Goal: Task Accomplishment & Management: Use online tool/utility

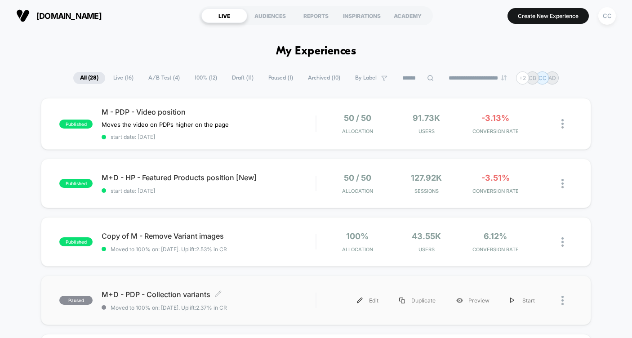
click at [283, 298] on div "M+D - PDP - Collection variants Click to edit experience details Click to edit …" at bounding box center [209, 300] width 214 height 21
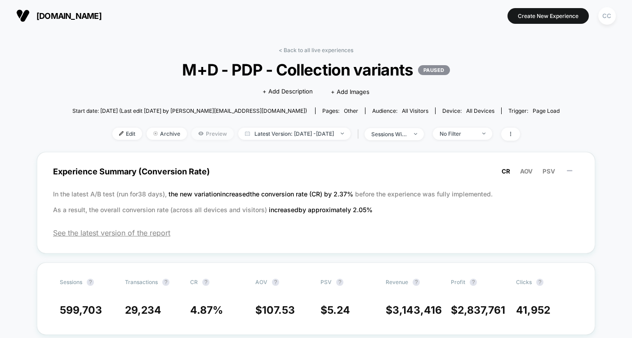
click at [204, 133] on span "Preview" at bounding box center [212, 134] width 42 height 12
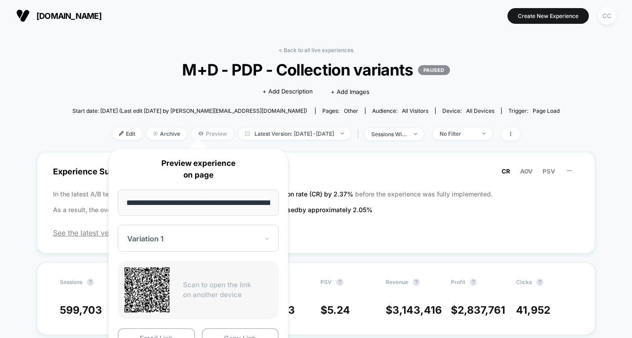
scroll to position [0, 36]
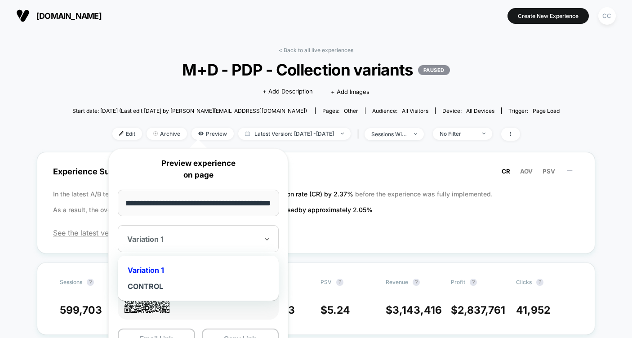
click at [246, 234] on div at bounding box center [192, 238] width 131 height 9
click at [240, 209] on input "**********" at bounding box center [198, 203] width 161 height 27
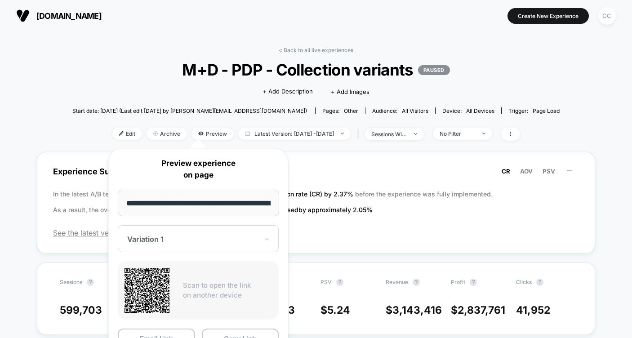
click at [240, 208] on input "**********" at bounding box center [198, 203] width 161 height 27
click at [262, 239] on div "Variation 1" at bounding box center [198, 238] width 161 height 27
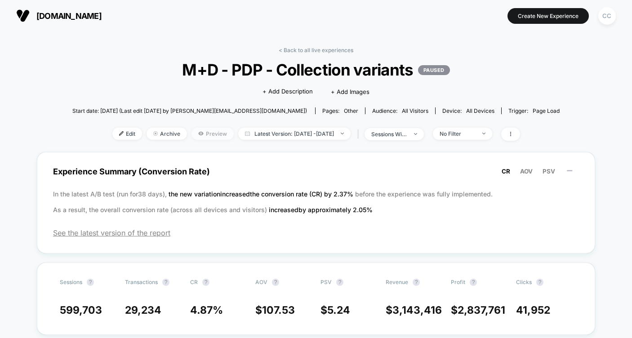
click at [192, 136] on span "Preview" at bounding box center [212, 134] width 42 height 12
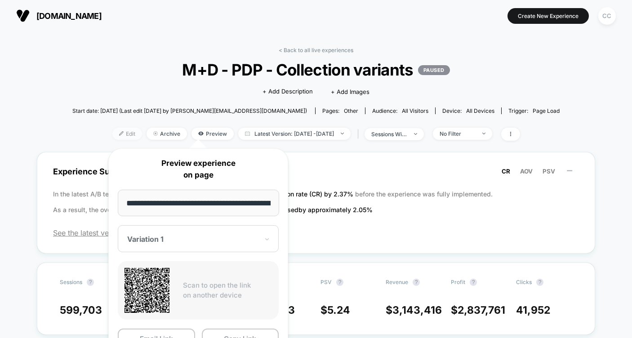
click at [121, 134] on span "Edit" at bounding box center [127, 134] width 30 height 12
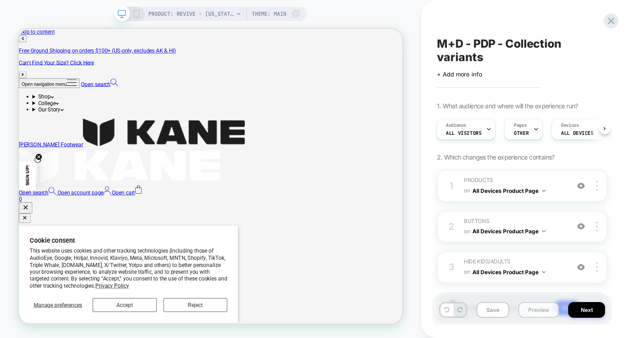
click at [535, 312] on button "Preview" at bounding box center [538, 310] width 41 height 16
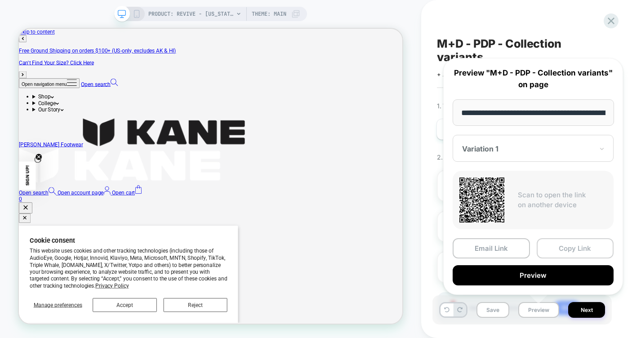
click at [560, 249] on button "Copy Link" at bounding box center [574, 248] width 77 height 20
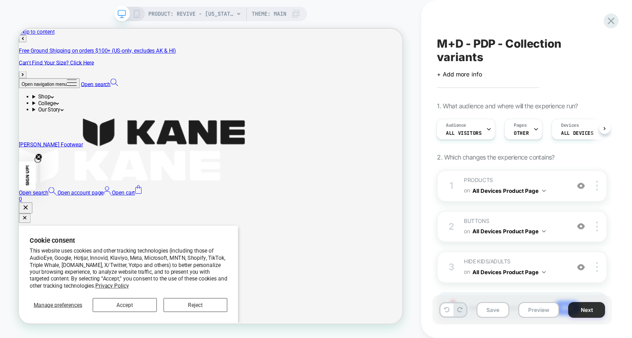
click at [586, 308] on button "Next" at bounding box center [586, 310] width 37 height 16
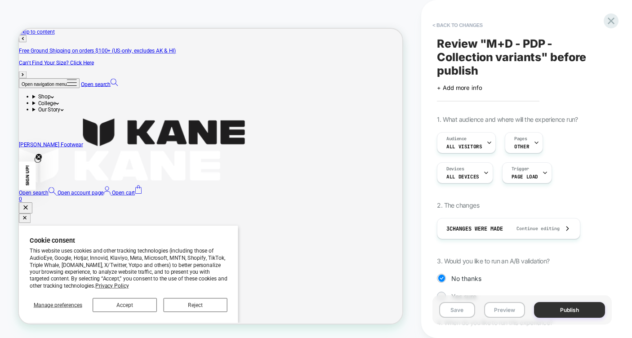
click at [584, 309] on button "Publish" at bounding box center [569, 310] width 71 height 16
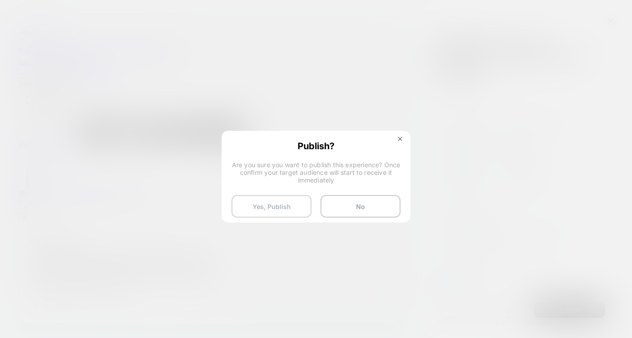
click at [294, 197] on button "Yes, Publish" at bounding box center [271, 206] width 80 height 22
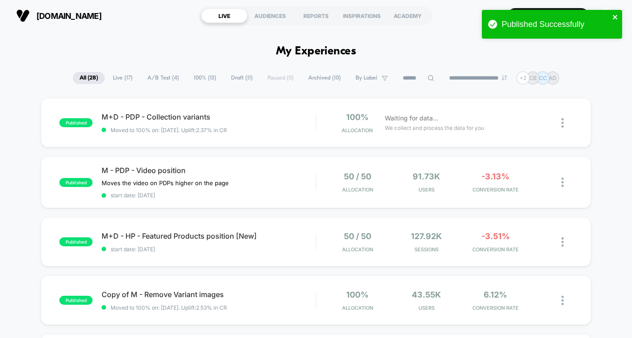
click at [614, 15] on icon "close" at bounding box center [615, 16] width 6 height 7
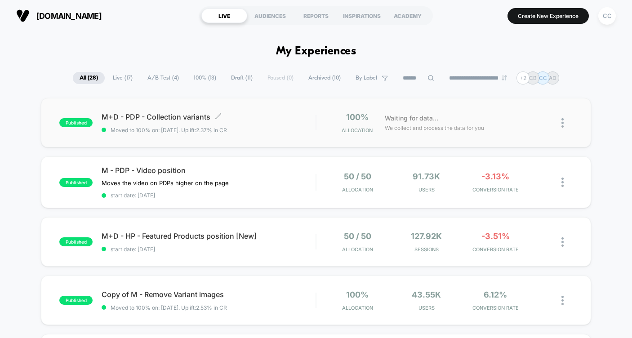
click at [281, 129] on span "Moved to 100% on: [DATE] . Uplift: 2.37% in CR" at bounding box center [209, 130] width 214 height 7
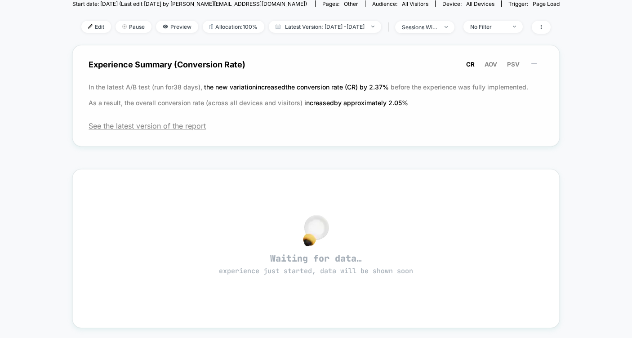
scroll to position [107, 0]
click at [180, 128] on span "See the latest version of the report" at bounding box center [315, 125] width 455 height 9
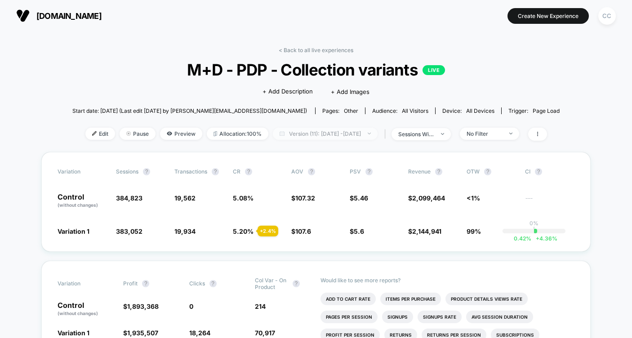
click at [377, 135] on span "Version (11): [DATE] - [DATE]" at bounding box center [325, 134] width 105 height 12
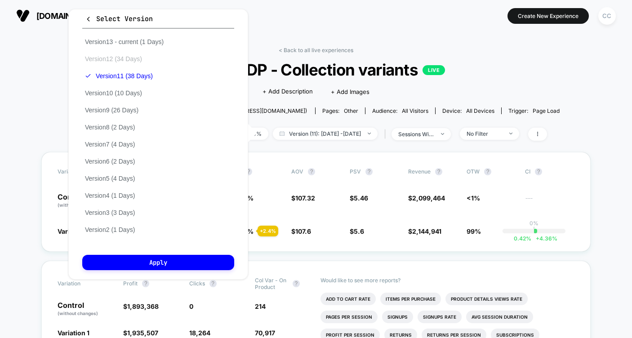
click at [126, 59] on button "Version 12 (34 Days)" at bounding box center [113, 59] width 62 height 8
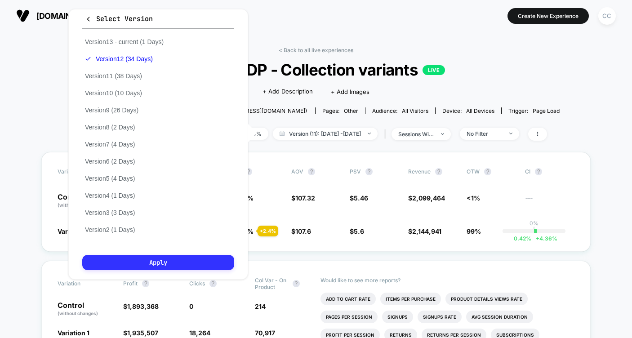
click at [193, 262] on button "Apply" at bounding box center [158, 262] width 152 height 15
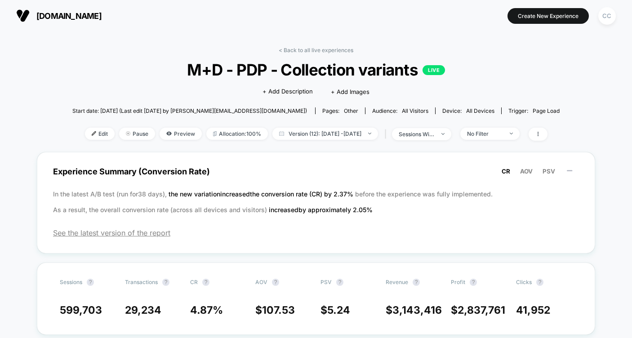
click at [296, 50] on link "< Back to all live experiences" at bounding box center [315, 50] width 75 height 7
